Goal: Check status

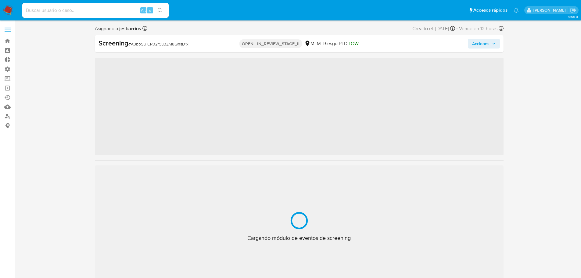
scroll to position [258, 0]
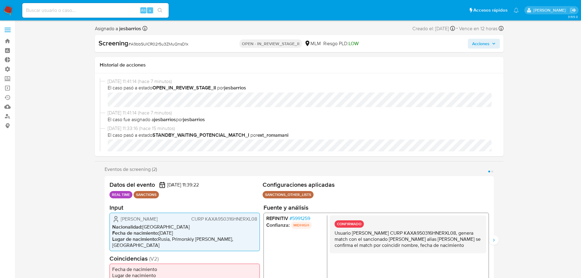
select select "10"
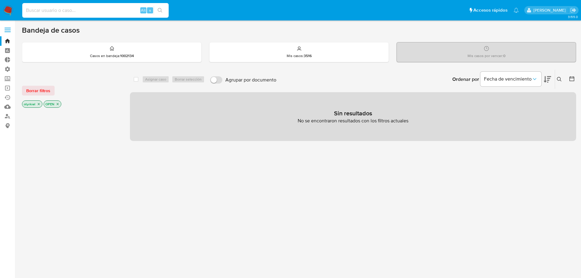
click at [47, 8] on input at bounding box center [95, 10] width 146 height 8
paste input "179646575"
type input "179646575"
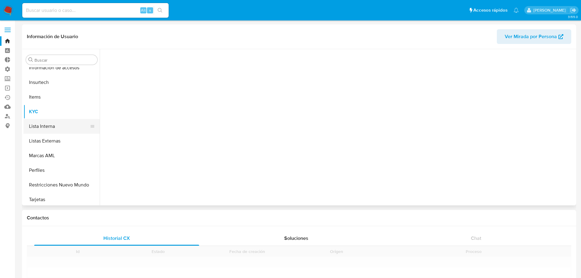
scroll to position [272, 0]
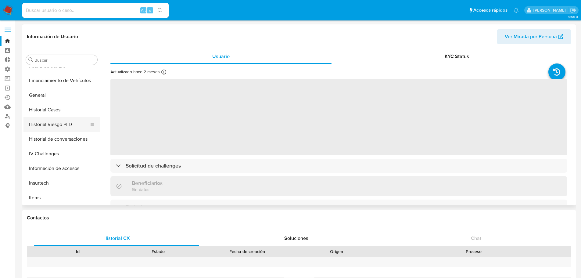
select select "10"
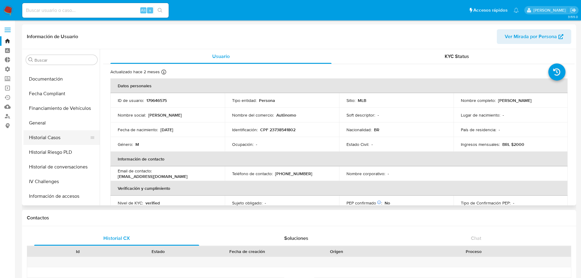
scroll to position [153, 0]
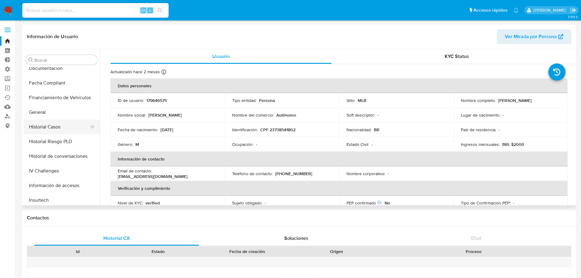
click at [56, 127] on button "Historial Casos" at bounding box center [58, 127] width 71 height 15
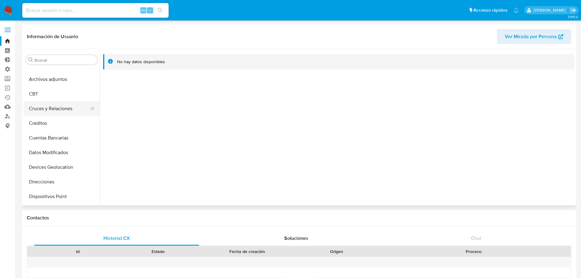
scroll to position [0, 0]
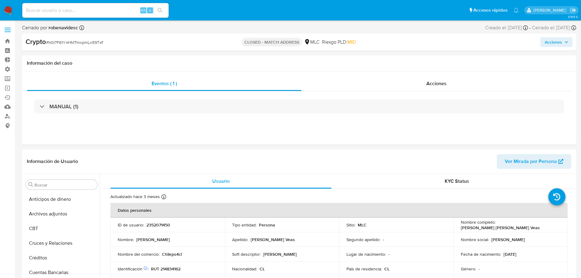
scroll to position [255, 0]
select select "10"
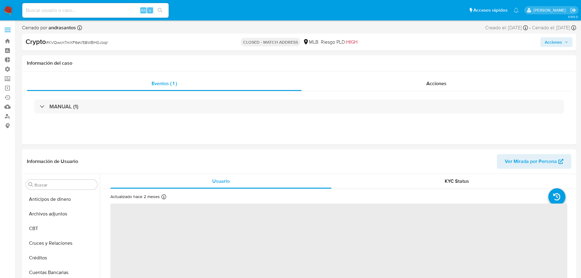
scroll to position [197, 0]
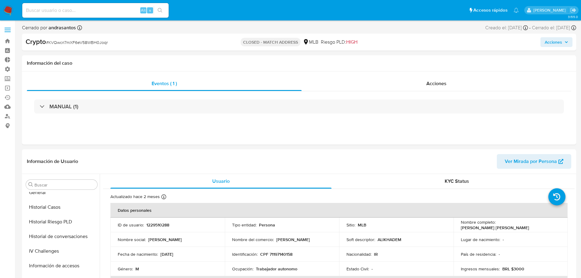
select select "10"
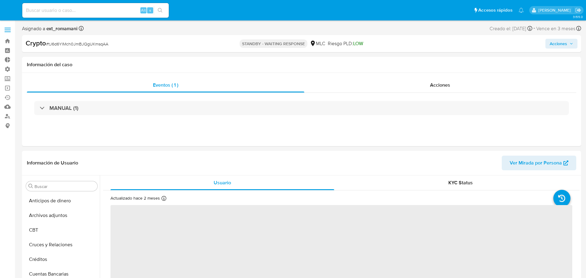
select select "10"
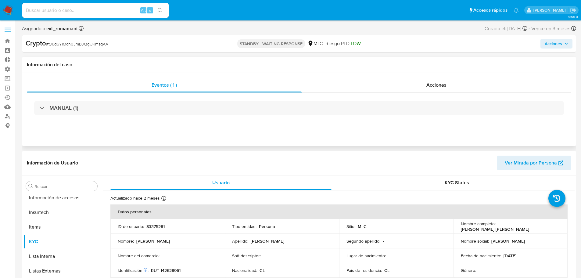
scroll to position [258, 0]
